Goal: Navigation & Orientation: Find specific page/section

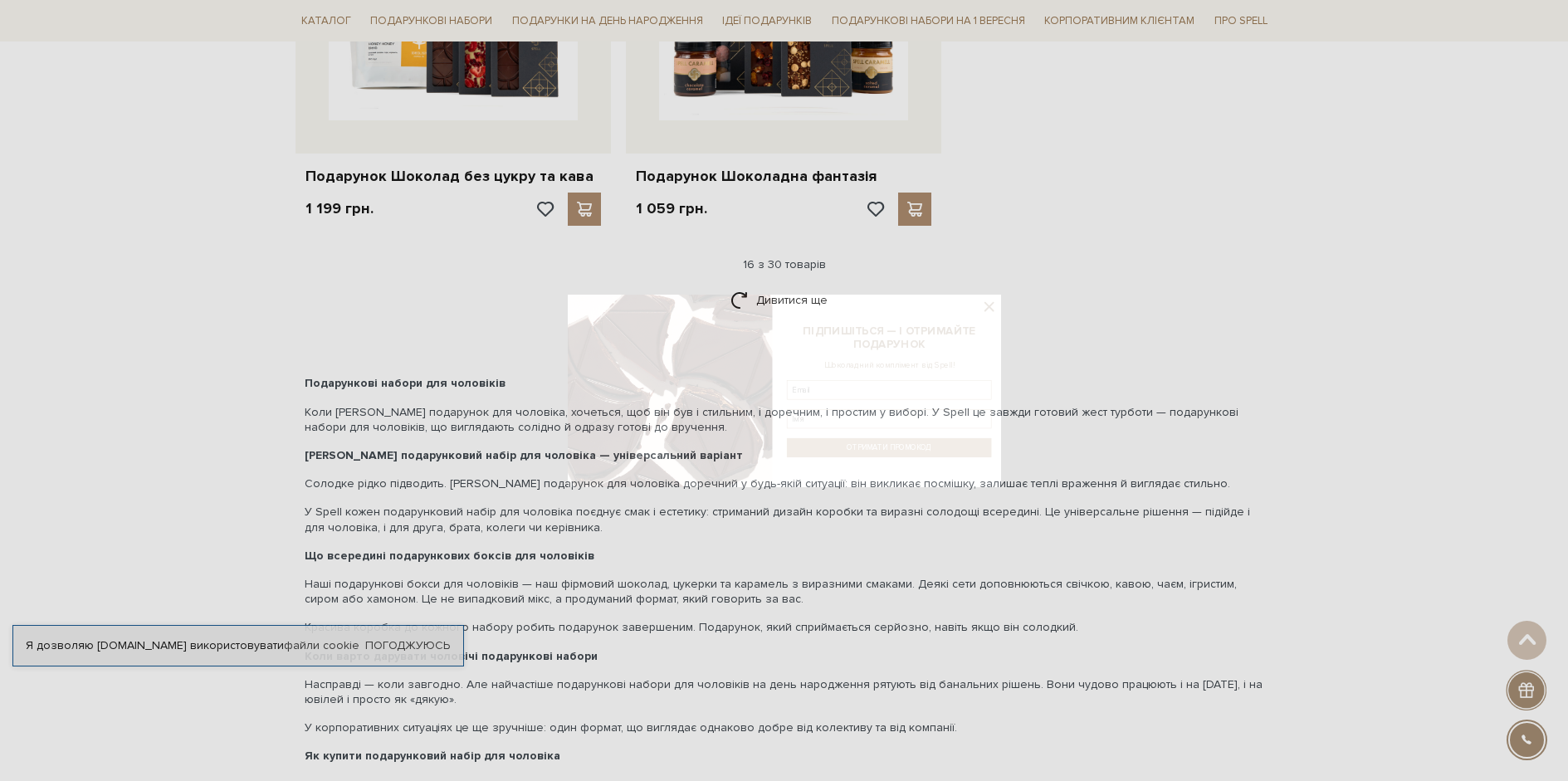
scroll to position [3571, 0]
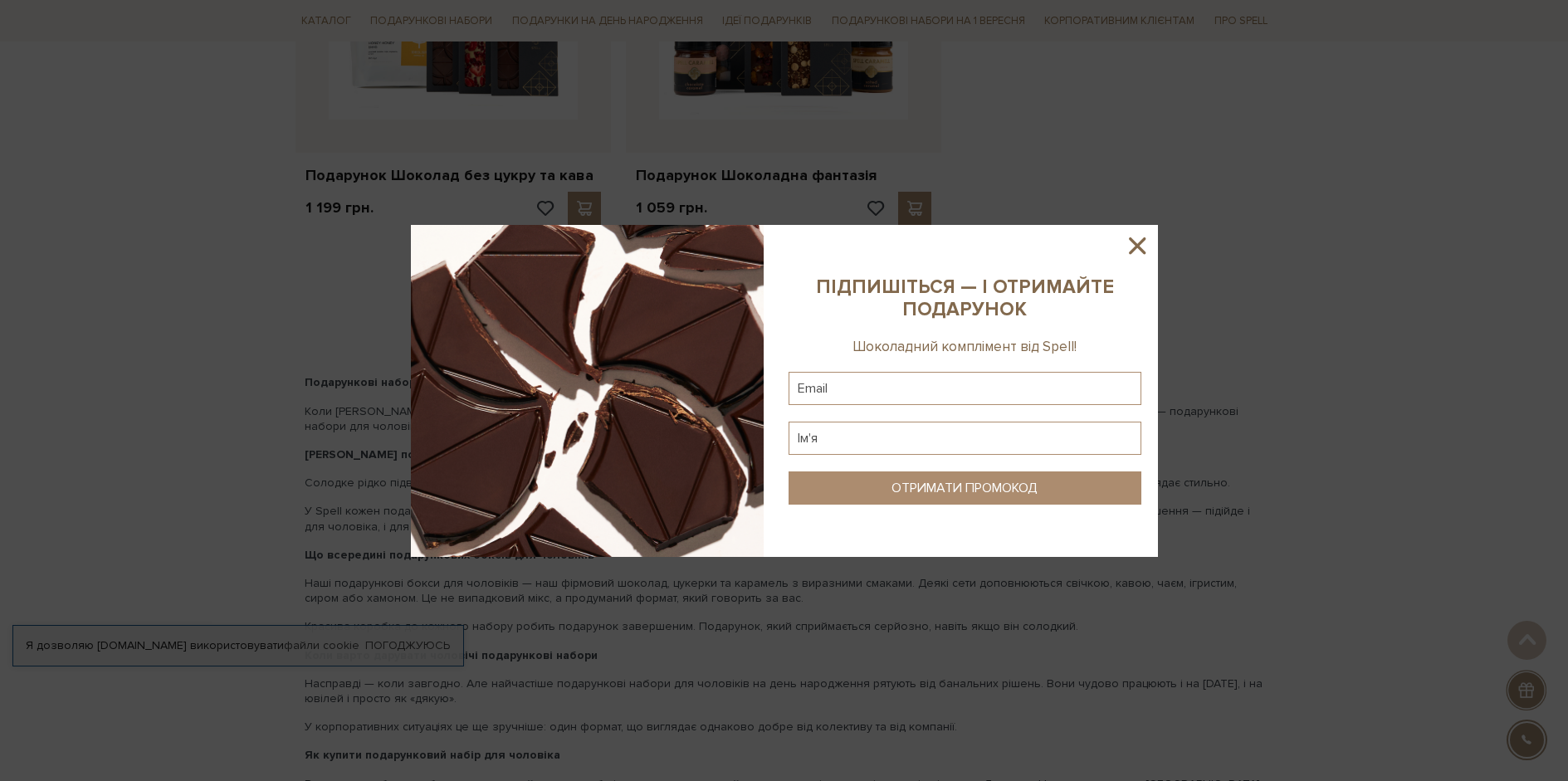
click at [1140, 246] on icon at bounding box center [1137, 245] width 28 height 28
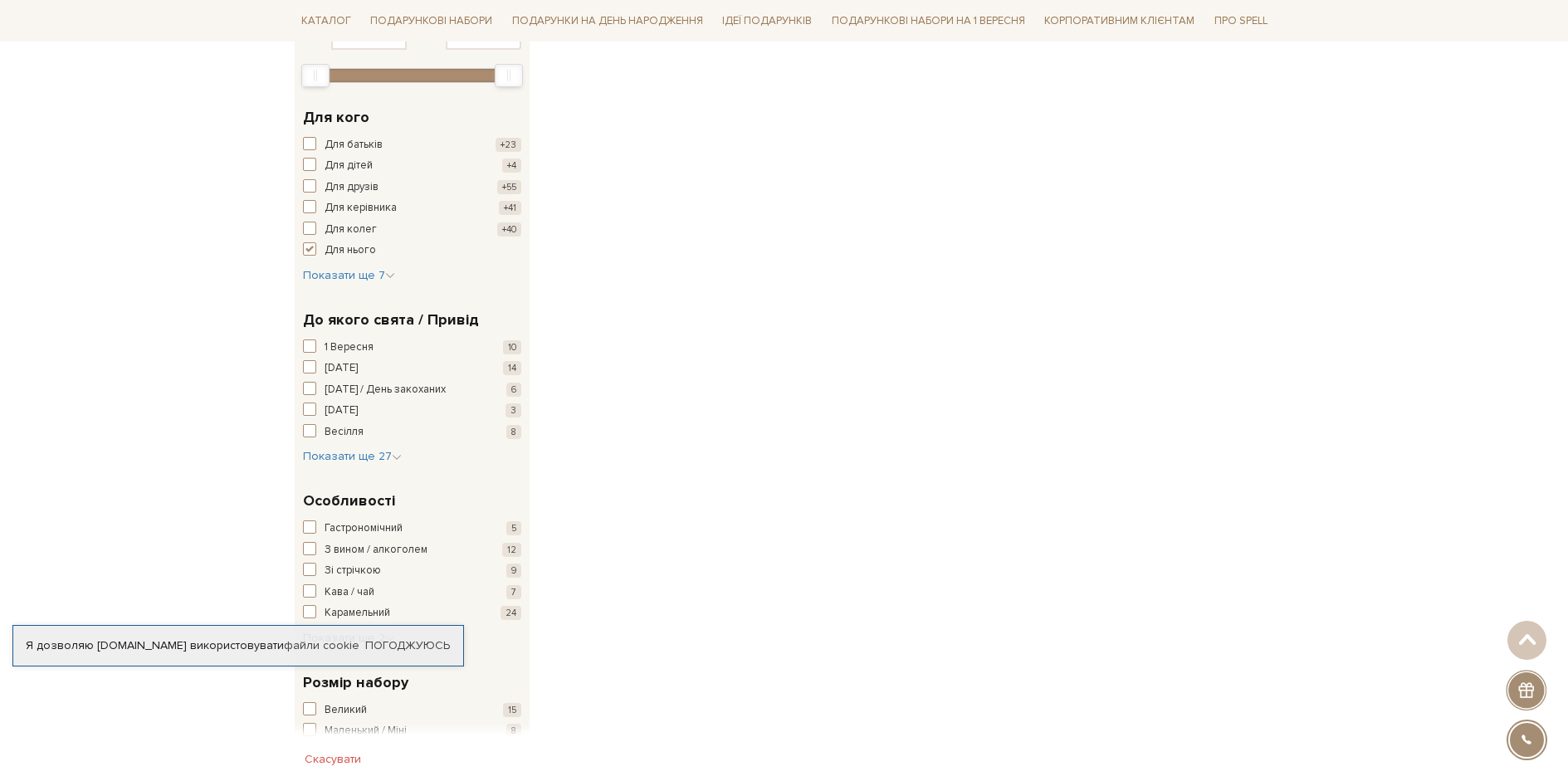
scroll to position [332, 0]
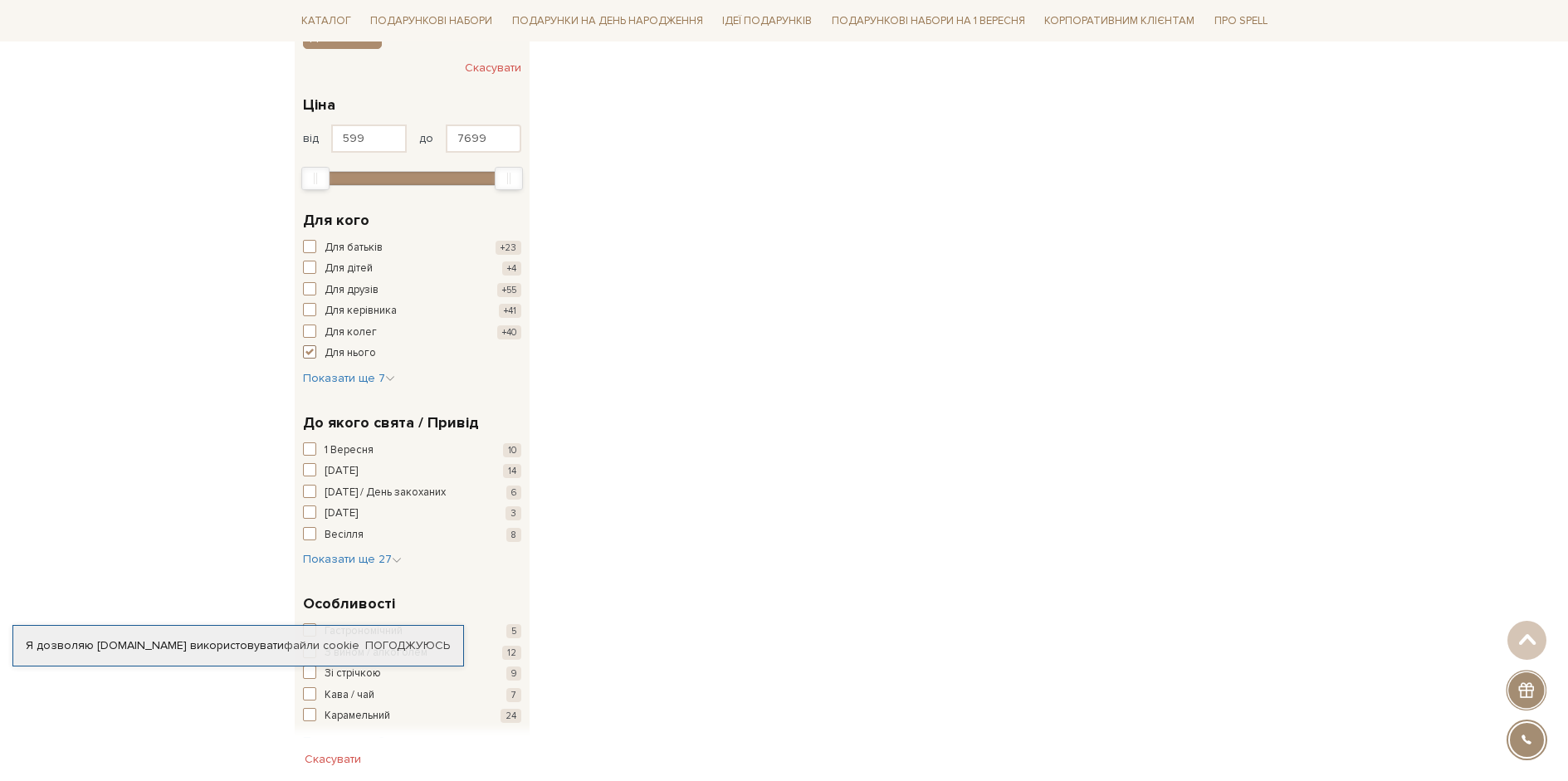
click at [310, 350] on span "button" at bounding box center [309, 351] width 14 height 14
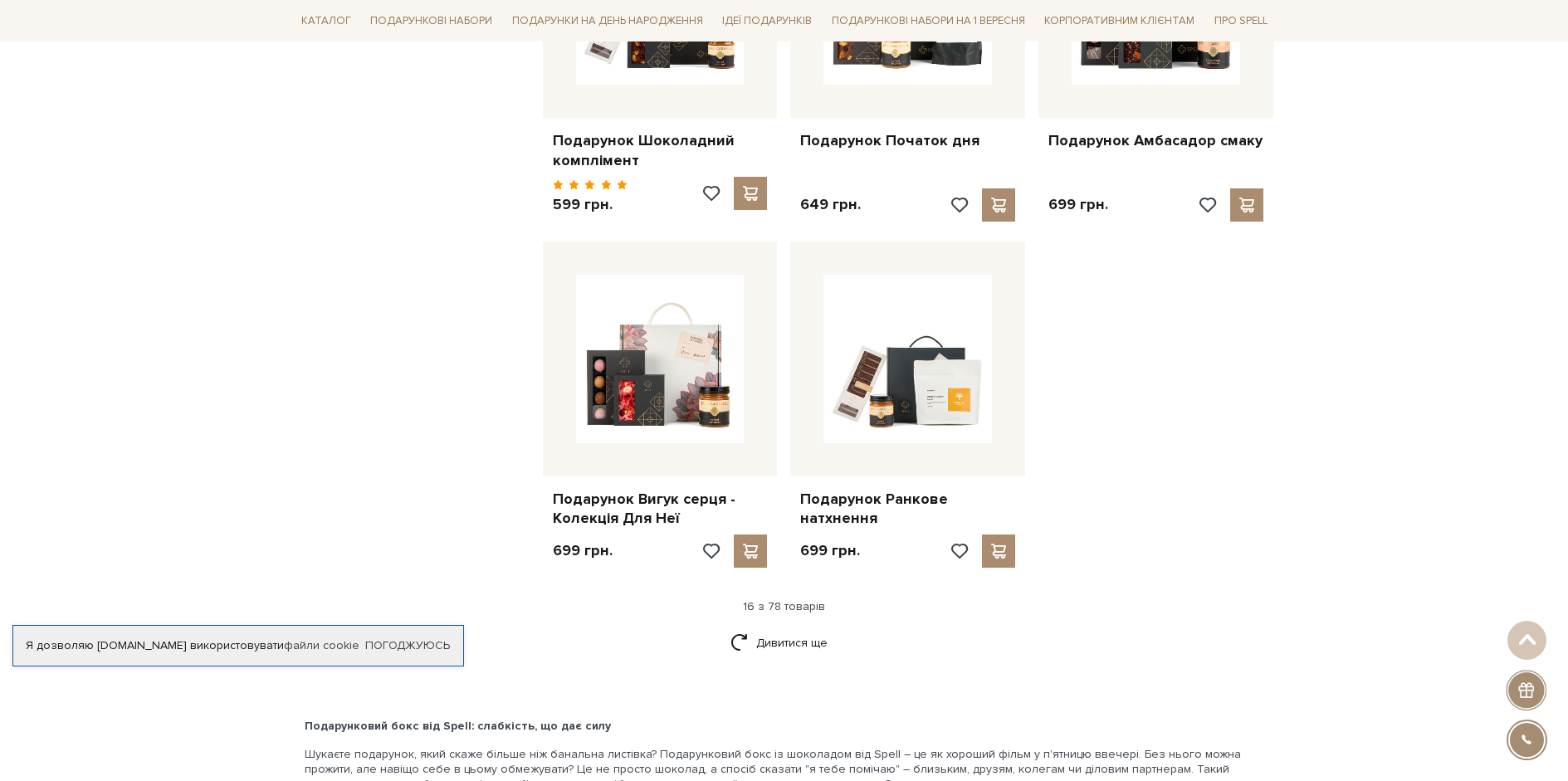
scroll to position [2159, 0]
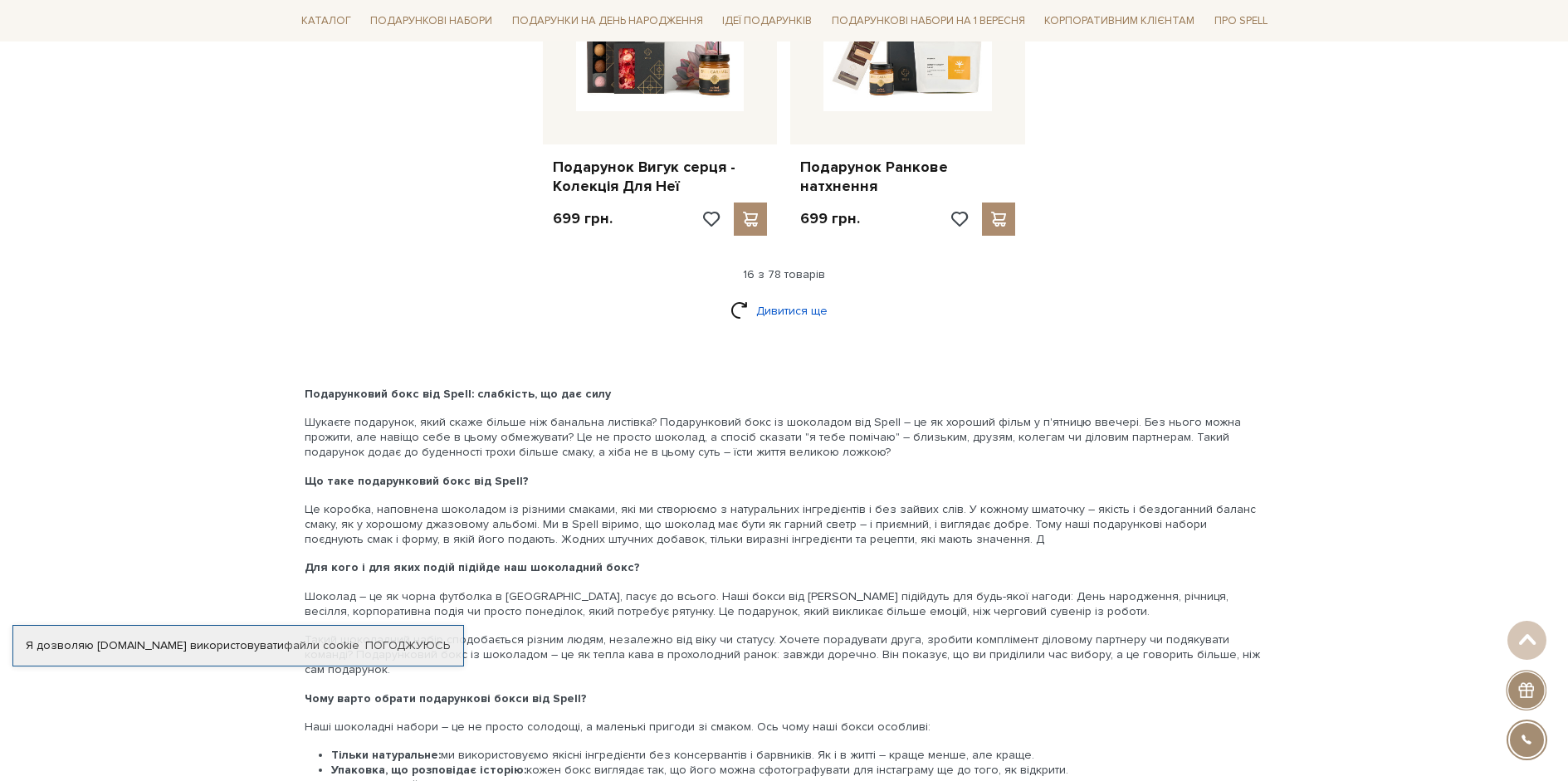
click at [784, 304] on link "Дивитися ще" at bounding box center [784, 311] width 108 height 29
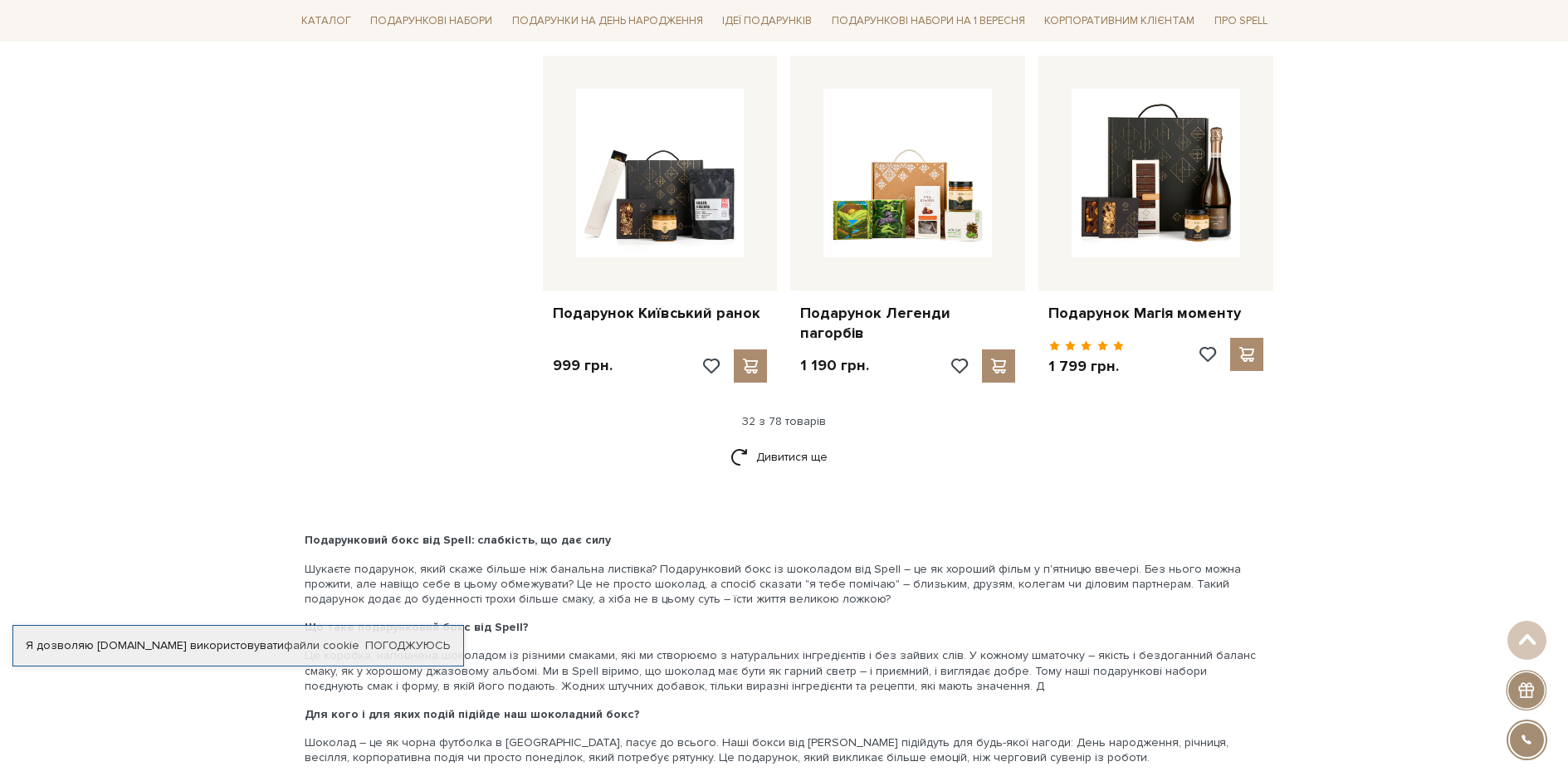
scroll to position [3737, 0]
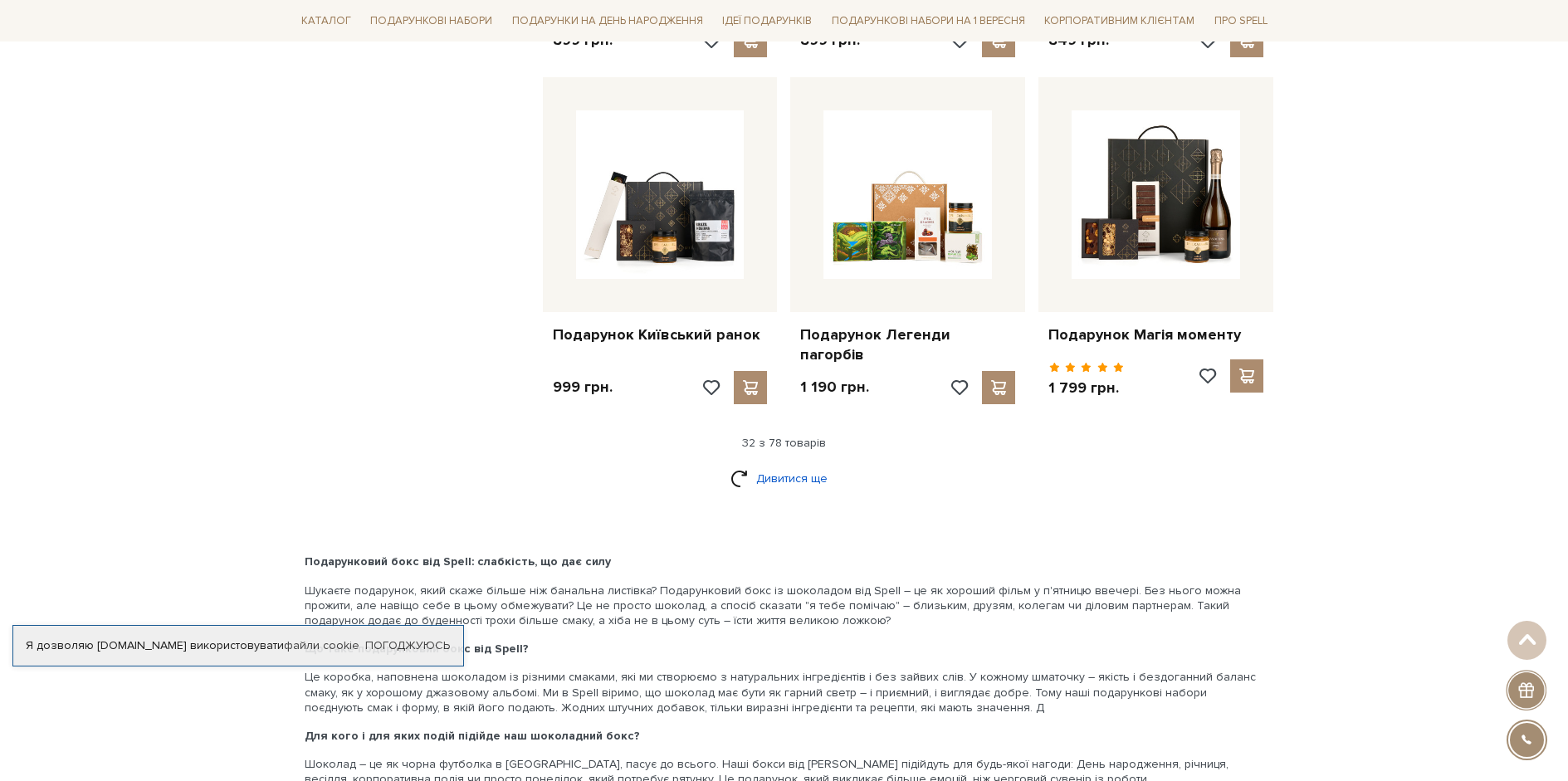
click at [784, 464] on link "Дивитися ще" at bounding box center [784, 478] width 108 height 29
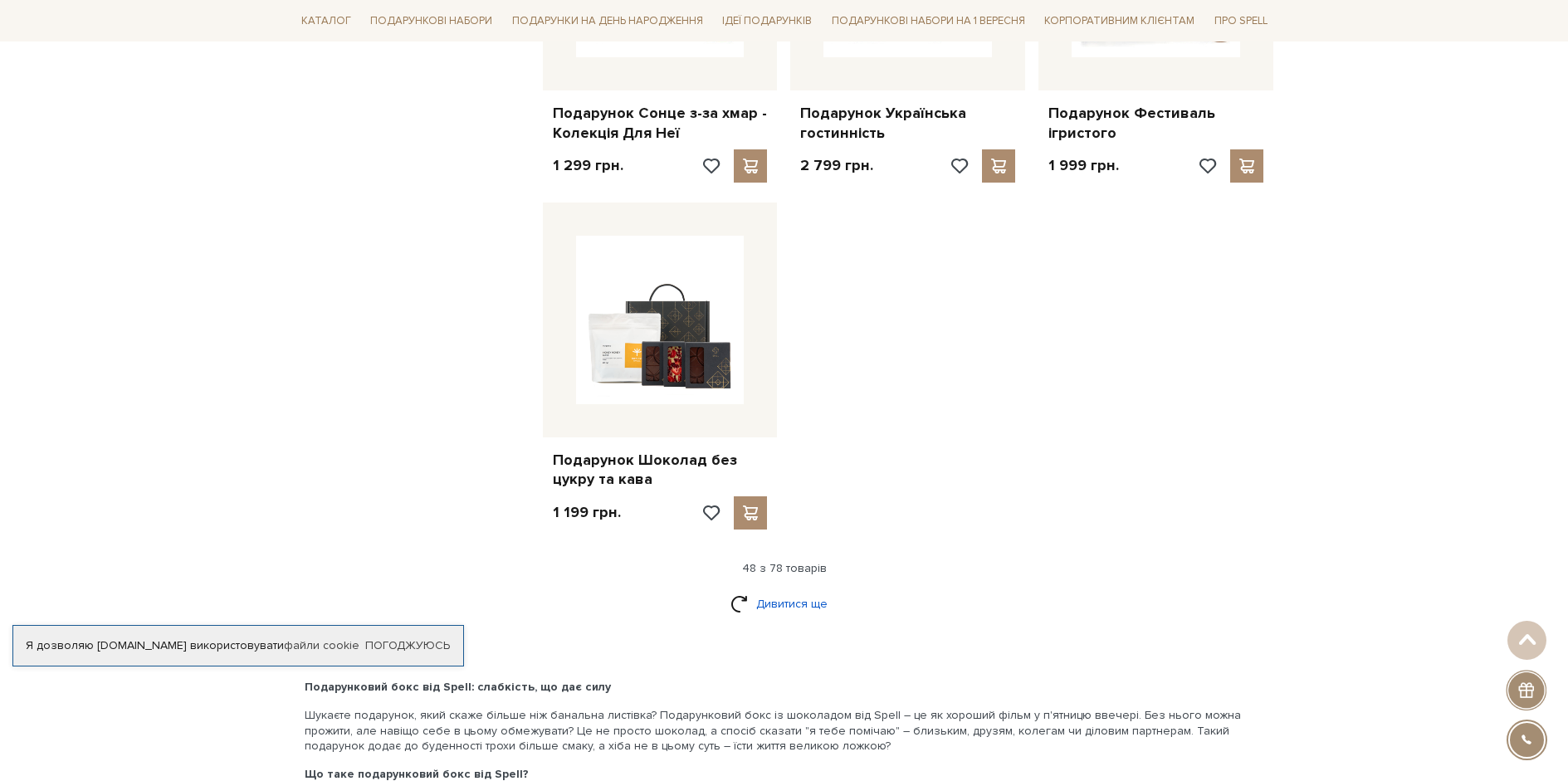
scroll to position [5730, 0]
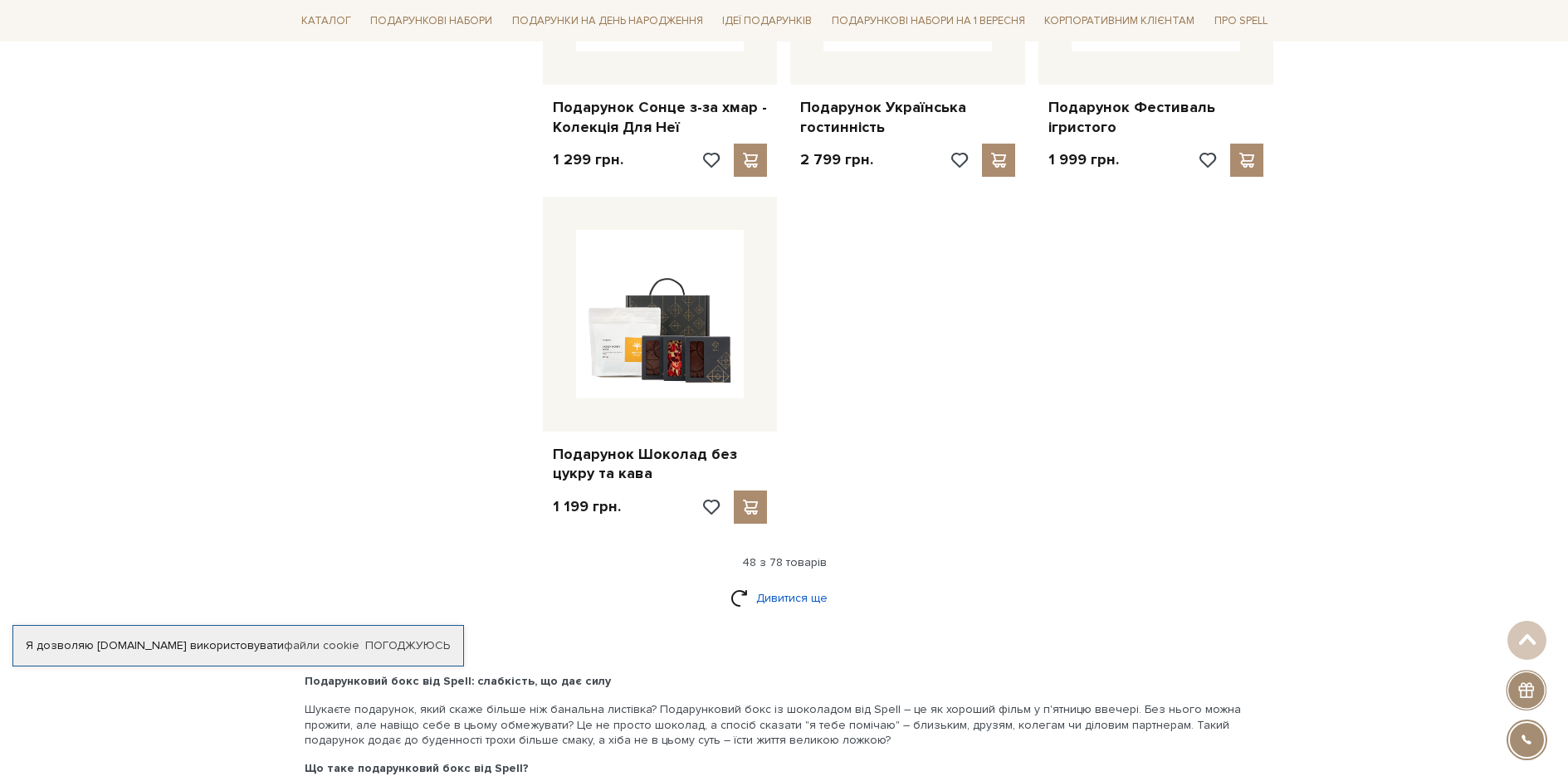
click at [779, 584] on link "Дивитися ще" at bounding box center [784, 598] width 108 height 29
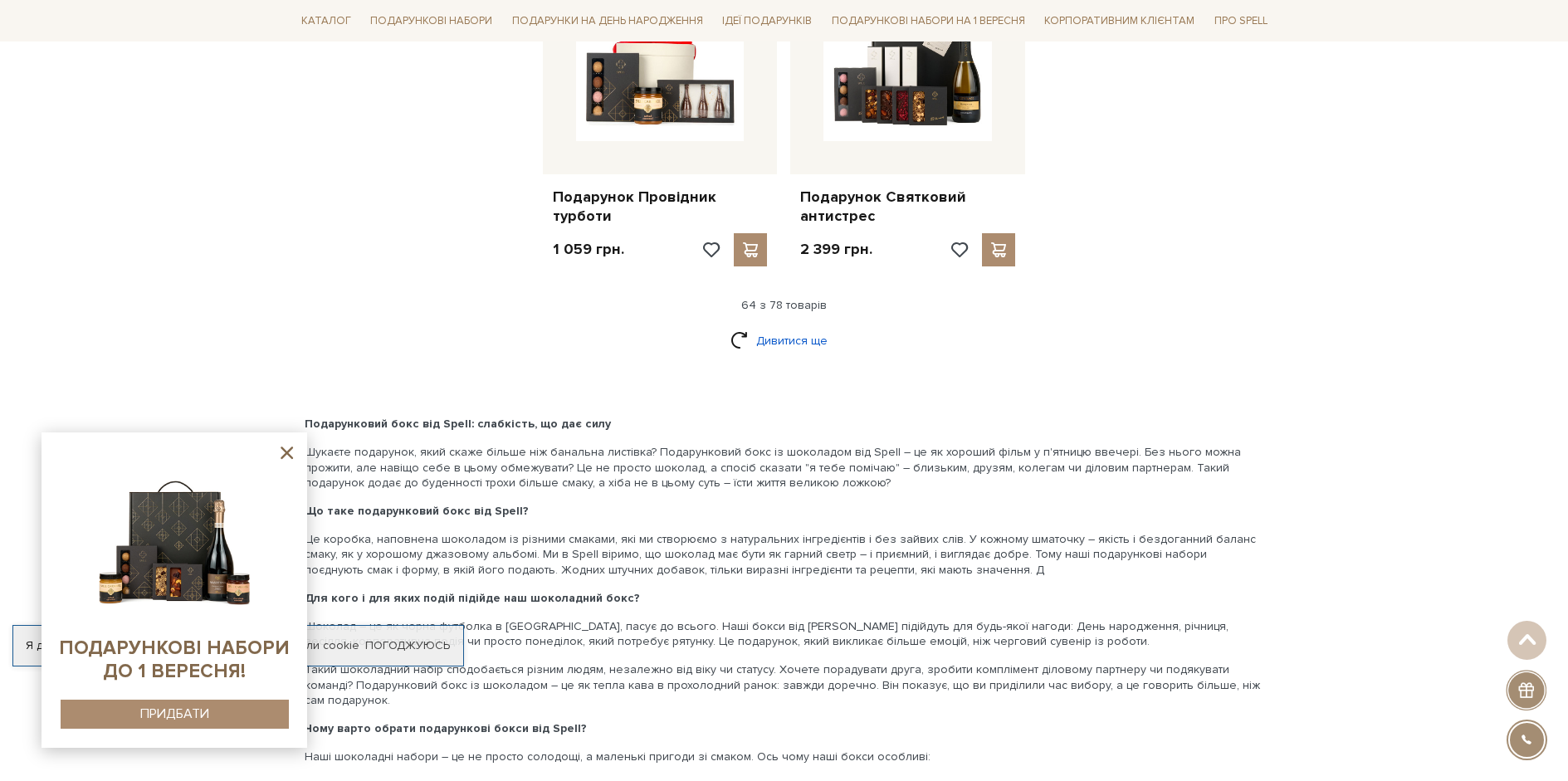
scroll to position [7723, 0]
click at [782, 325] on link "Дивитися ще" at bounding box center [784, 340] width 108 height 29
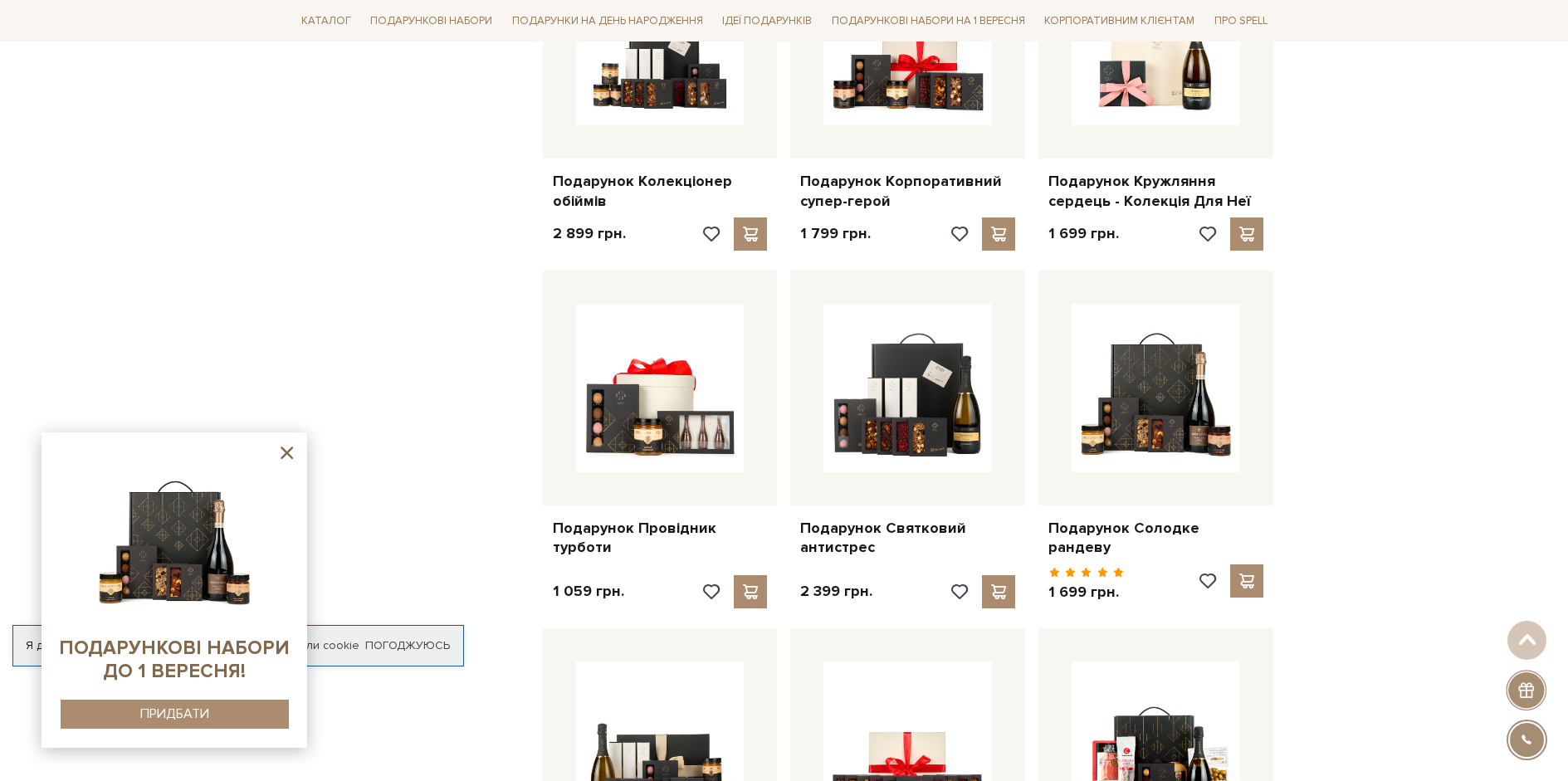
scroll to position [6976, 0]
